Goal: Transaction & Acquisition: Purchase product/service

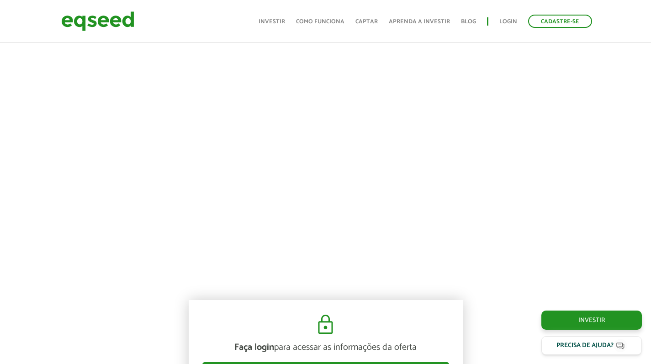
scroll to position [661, 0]
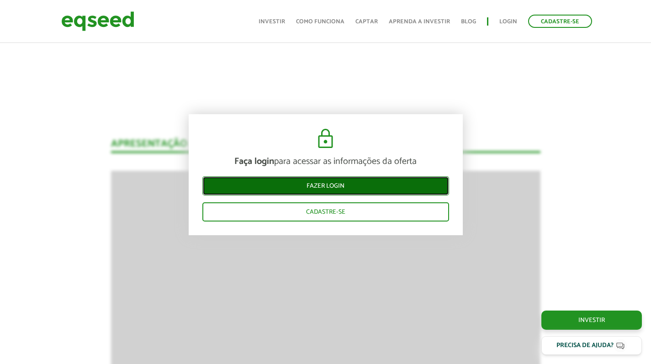
click at [333, 185] on link "Fazer login" at bounding box center [325, 185] width 247 height 19
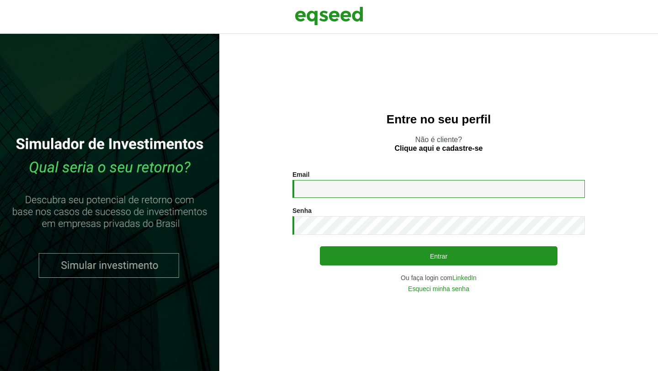
click at [339, 187] on input "Email *" at bounding box center [438, 189] width 292 height 18
type input "**********"
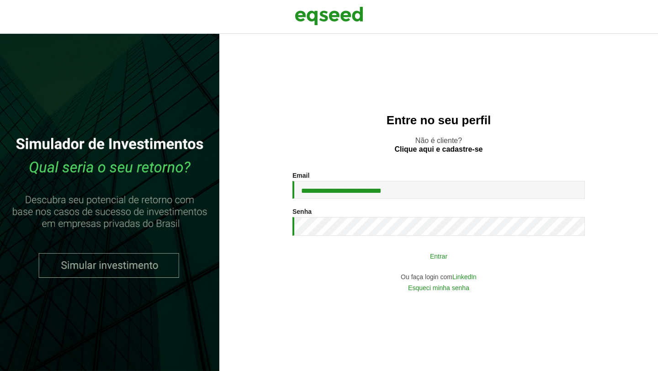
click at [467, 257] on button "Entrar" at bounding box center [439, 255] width 238 height 17
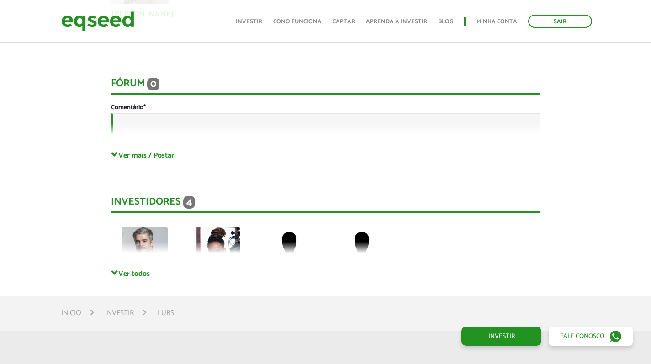
scroll to position [1357, 0]
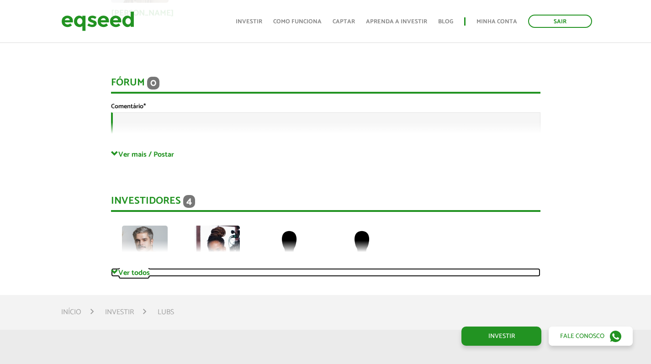
click at [148, 274] on link "Ver todos" at bounding box center [326, 272] width 430 height 9
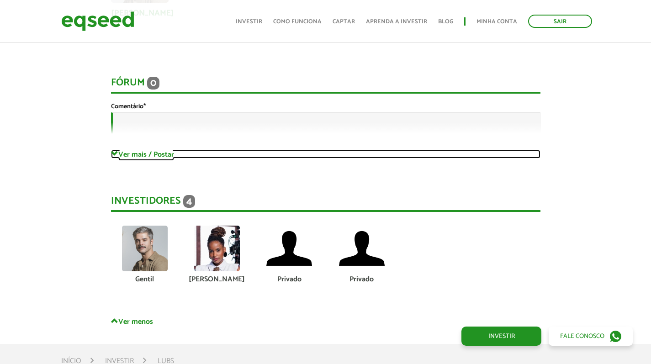
click at [173, 154] on link "Ver mais / Postar" at bounding box center [326, 154] width 430 height 9
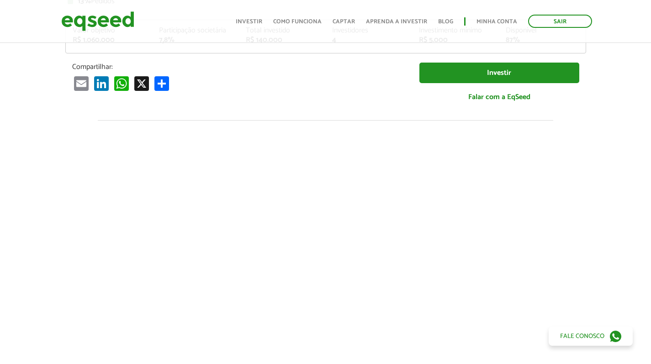
scroll to position [0, 0]
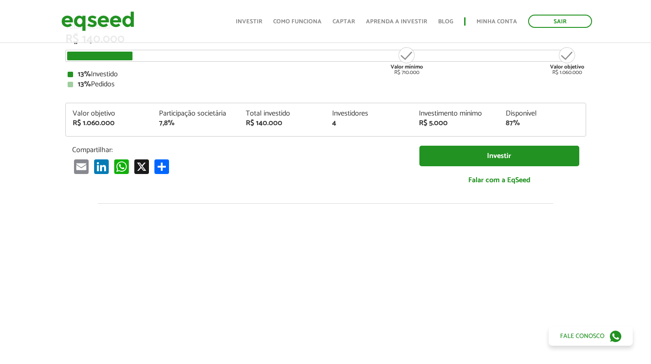
scroll to position [299, 0]
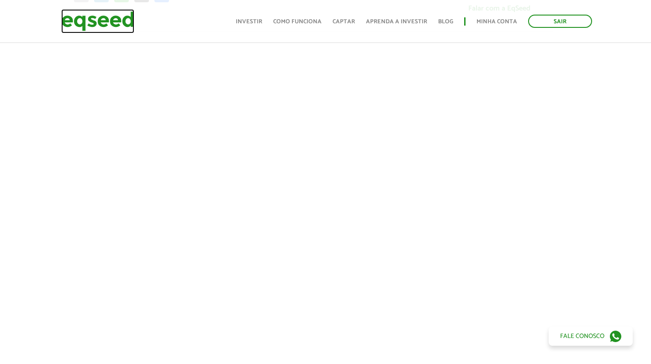
click at [128, 19] on img at bounding box center [97, 21] width 73 height 24
